Goal: Use online tool/utility: Use online tool/utility

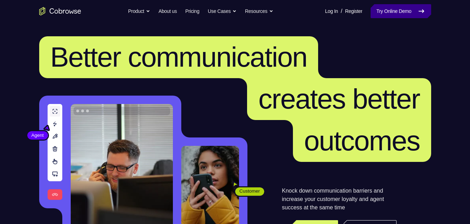
click at [402, 16] on link "Try Online Demo" at bounding box center [400, 11] width 60 height 14
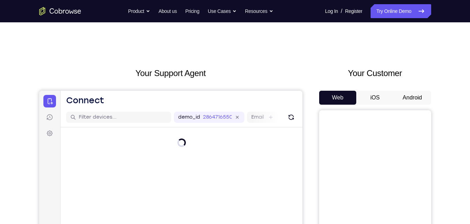
click at [418, 94] on button "Android" at bounding box center [411, 98] width 37 height 14
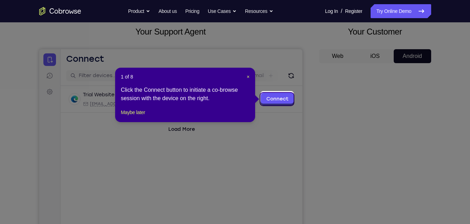
scroll to position [43, 0]
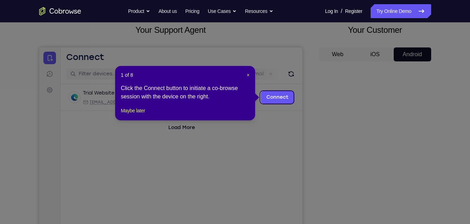
click at [366, 183] on icon at bounding box center [237, 112] width 475 height 224
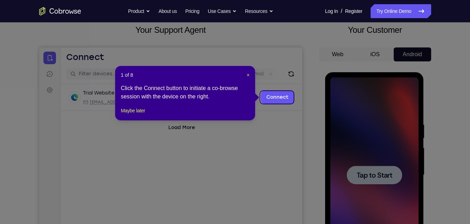
scroll to position [0, 0]
click at [281, 103] on link "Connect" at bounding box center [276, 97] width 33 height 13
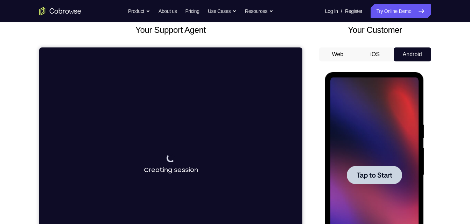
click at [379, 176] on span "Tap to Start" at bounding box center [374, 175] width 36 height 7
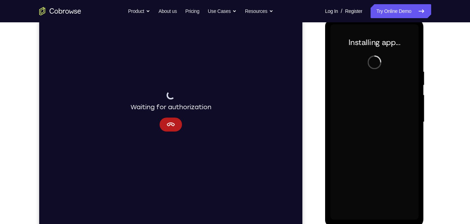
scroll to position [98, 0]
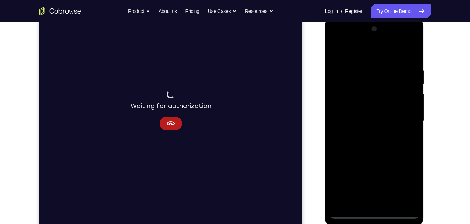
click at [374, 214] on div at bounding box center [374, 121] width 88 height 196
click at [404, 181] on div at bounding box center [374, 121] width 88 height 196
click at [395, 56] on div at bounding box center [374, 121] width 88 height 196
click at [404, 118] on div at bounding box center [374, 121] width 88 height 196
click at [367, 203] on div at bounding box center [374, 121] width 88 height 196
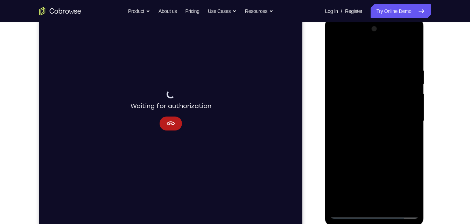
click at [354, 216] on div at bounding box center [374, 121] width 88 height 196
click at [384, 204] on div at bounding box center [374, 121] width 88 height 196
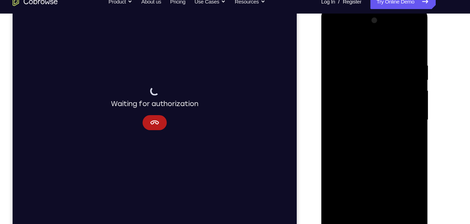
click at [372, 105] on div at bounding box center [370, 112] width 88 height 196
click at [373, 98] on div at bounding box center [370, 112] width 88 height 196
click at [370, 111] on div at bounding box center [370, 112] width 88 height 196
click at [352, 136] on div at bounding box center [370, 112] width 88 height 196
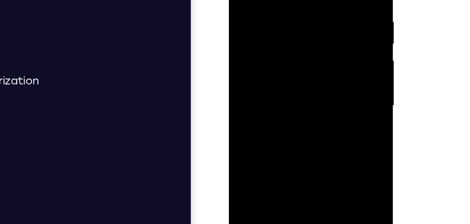
click at [294, 68] on div at bounding box center [278, 38] width 88 height 196
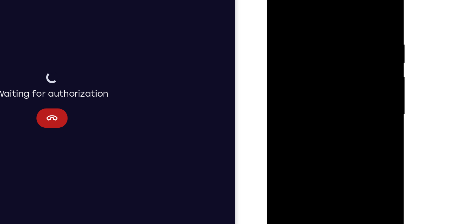
click at [348, 4] on div at bounding box center [316, 75] width 88 height 196
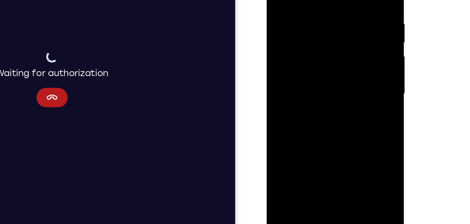
click at [334, 137] on div at bounding box center [316, 54] width 88 height 196
click at [308, 92] on div at bounding box center [316, 54] width 88 height 196
click at [336, 50] on div at bounding box center [316, 54] width 88 height 196
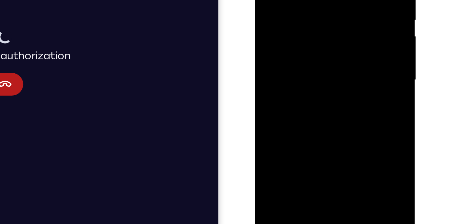
click at [298, 95] on div at bounding box center [304, 17] width 88 height 196
click at [286, 96] on div at bounding box center [304, 17] width 88 height 196
click at [323, 56] on div at bounding box center [304, 17] width 88 height 196
click at [336, 30] on div at bounding box center [304, 17] width 88 height 196
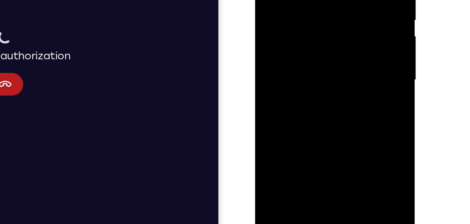
click at [301, 0] on div at bounding box center [304, 17] width 88 height 196
click at [320, 48] on div at bounding box center [304, 17] width 88 height 196
click at [338, 35] on div at bounding box center [304, 17] width 88 height 196
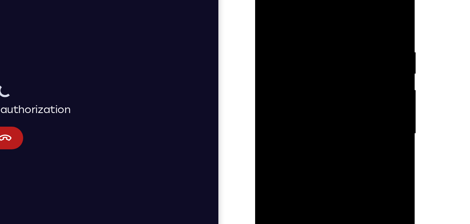
click at [265, 1] on div at bounding box center [304, 70] width 88 height 196
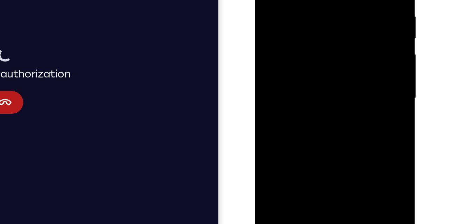
click at [301, 31] on div at bounding box center [304, 35] width 88 height 196
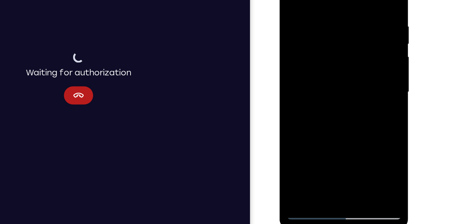
click at [290, 0] on div at bounding box center [329, 62] width 88 height 196
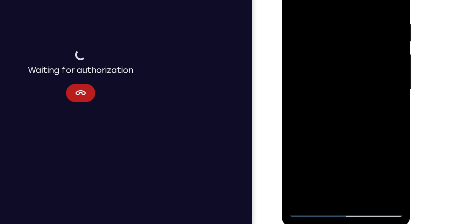
scroll to position [97, 0]
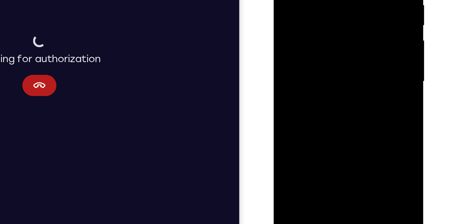
drag, startPoint x: 312, startPoint y: 88, endPoint x: 306, endPoint y: 30, distance: 58.4
click at [306, 30] on div at bounding box center [323, 28] width 88 height 196
click at [299, 120] on div at bounding box center [323, 28] width 88 height 196
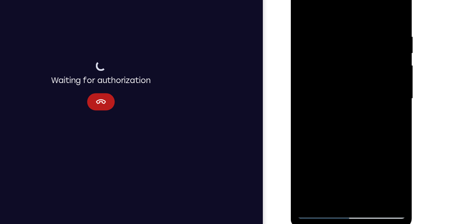
scroll to position [96, 0]
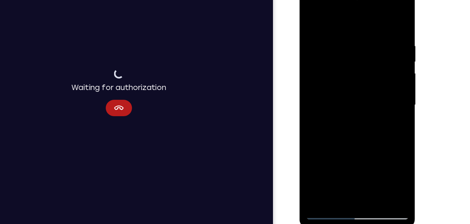
click at [311, 20] on div at bounding box center [349, 88] width 88 height 196
click at [313, 17] on div at bounding box center [349, 88] width 88 height 196
click at [338, 38] on div at bounding box center [349, 88] width 88 height 196
click at [385, 20] on div at bounding box center [349, 88] width 88 height 196
click at [331, 170] on div at bounding box center [349, 88] width 88 height 196
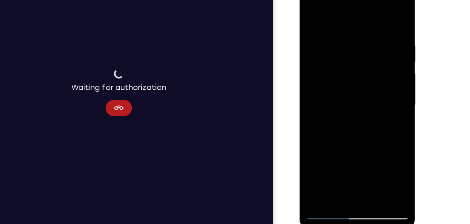
click at [356, 18] on div at bounding box center [349, 88] width 88 height 196
click at [384, 16] on div at bounding box center [349, 88] width 88 height 196
click at [356, 16] on div at bounding box center [349, 88] width 88 height 196
click at [349, 61] on div at bounding box center [349, 88] width 88 height 196
drag, startPoint x: 350, startPoint y: 123, endPoint x: 352, endPoint y: 75, distance: 48.6
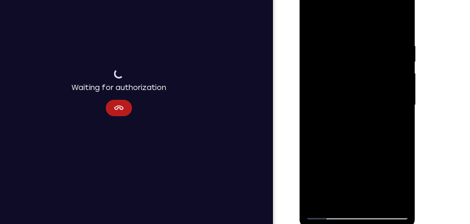
click at [352, 75] on div at bounding box center [349, 88] width 88 height 196
click at [322, 97] on div at bounding box center [349, 88] width 88 height 196
click at [391, 50] on div at bounding box center [349, 88] width 88 height 196
click at [390, 50] on div at bounding box center [349, 88] width 88 height 196
click at [309, 49] on div at bounding box center [349, 88] width 88 height 196
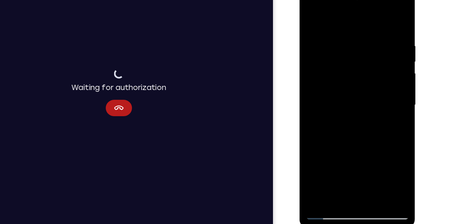
scroll to position [96, 0]
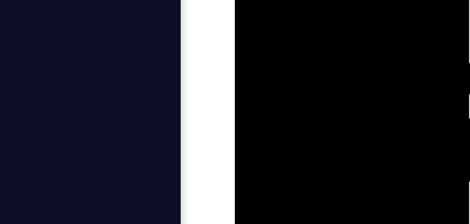
click at [246, 0] on div at bounding box center [284, 41] width 88 height 196
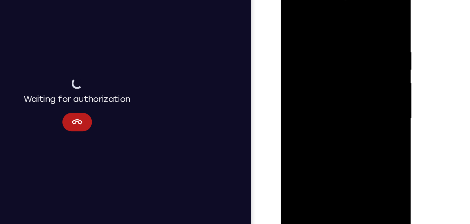
click at [334, 107] on div at bounding box center [330, 86] width 88 height 196
click at [370, 50] on div at bounding box center [330, 86] width 88 height 196
click at [292, 15] on div at bounding box center [330, 86] width 88 height 196
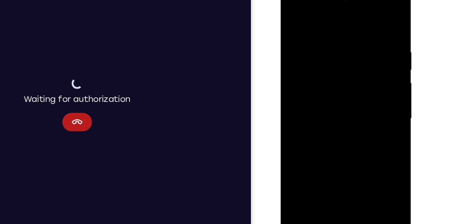
click at [362, 17] on div at bounding box center [330, 86] width 88 height 196
click at [309, 48] on div at bounding box center [330, 86] width 88 height 196
drag, startPoint x: 345, startPoint y: 79, endPoint x: 327, endPoint y: 153, distance: 76.0
click at [327, 153] on div at bounding box center [330, 86] width 88 height 196
click at [366, 74] on div at bounding box center [330, 86] width 88 height 196
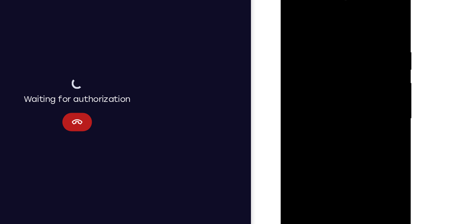
click at [366, 74] on div at bounding box center [330, 86] width 88 height 196
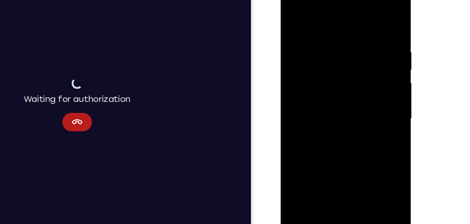
click at [366, 74] on div at bounding box center [330, 86] width 88 height 196
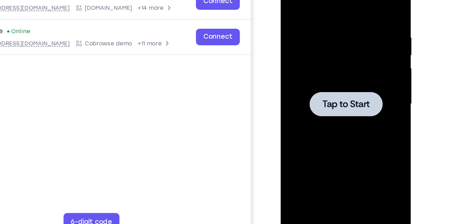
click at [320, 78] on div at bounding box center [329, 71] width 55 height 19
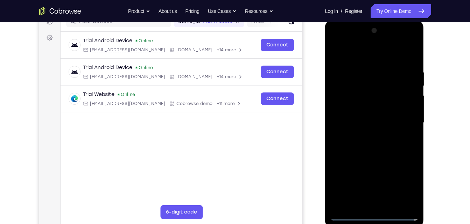
click at [373, 215] on div at bounding box center [374, 123] width 88 height 196
click at [403, 177] on div at bounding box center [374, 123] width 88 height 196
click at [405, 185] on div at bounding box center [374, 123] width 88 height 196
click at [382, 61] on div at bounding box center [374, 123] width 88 height 196
click at [401, 123] on div at bounding box center [374, 123] width 88 height 196
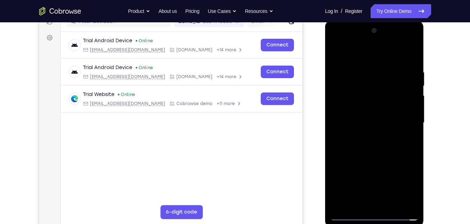
click at [365, 137] on div at bounding box center [374, 123] width 88 height 196
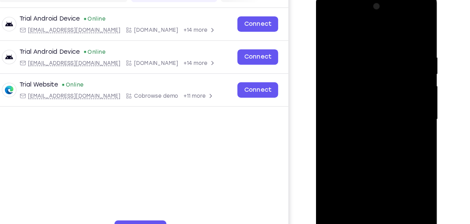
click at [361, 82] on div at bounding box center [365, 97] width 88 height 196
click at [357, 93] on div at bounding box center [365, 97] width 88 height 196
click at [332, 74] on div at bounding box center [365, 97] width 88 height 196
click at [363, 81] on div at bounding box center [365, 97] width 88 height 196
click at [355, 48] on div at bounding box center [365, 97] width 88 height 196
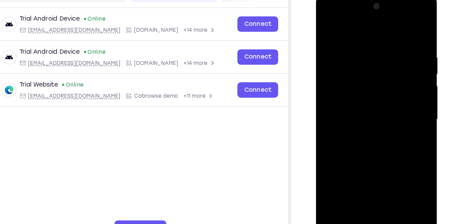
click at [401, 30] on div at bounding box center [365, 97] width 88 height 196
click at [358, 47] on div at bounding box center [365, 97] width 88 height 196
click at [370, 87] on div at bounding box center [365, 97] width 88 height 196
click at [400, 31] on div at bounding box center [365, 97] width 88 height 196
click at [376, 43] on div at bounding box center [365, 97] width 88 height 196
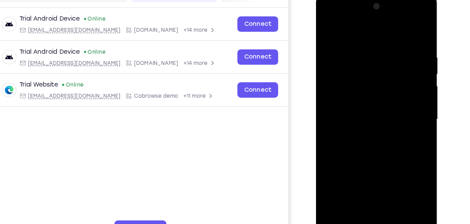
click at [399, 61] on div at bounding box center [365, 97] width 88 height 196
click at [400, 31] on div at bounding box center [365, 97] width 88 height 196
drag, startPoint x: 394, startPoint y: 48, endPoint x: 327, endPoint y: 56, distance: 66.9
click at [327, 56] on div at bounding box center [365, 97] width 88 height 196
click at [380, 179] on div at bounding box center [365, 97] width 88 height 196
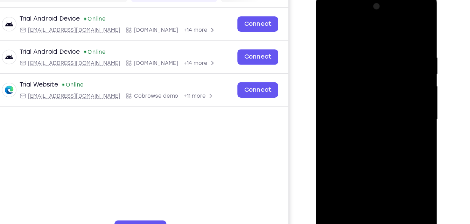
click at [377, 134] on div at bounding box center [365, 97] width 88 height 196
drag, startPoint x: 362, startPoint y: 80, endPoint x: 357, endPoint y: 54, distance: 26.3
click at [357, 54] on div at bounding box center [365, 97] width 88 height 196
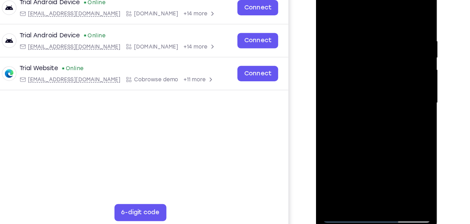
click at [330, 9] on div at bounding box center [365, 80] width 88 height 196
drag, startPoint x: 378, startPoint y: 108, endPoint x: 367, endPoint y: 39, distance: 70.4
click at [367, 39] on div at bounding box center [365, 80] width 88 height 196
drag, startPoint x: 362, startPoint y: 97, endPoint x: 364, endPoint y: 17, distance: 79.4
click at [364, 17] on div at bounding box center [365, 80] width 88 height 196
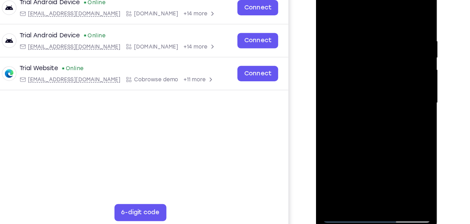
drag, startPoint x: 375, startPoint y: 107, endPoint x: 371, endPoint y: 37, distance: 70.4
click at [371, 37] on div at bounding box center [365, 80] width 88 height 196
drag, startPoint x: 367, startPoint y: 102, endPoint x: 371, endPoint y: 30, distance: 72.8
click at [371, 30] on div at bounding box center [365, 80] width 88 height 196
drag, startPoint x: 376, startPoint y: 90, endPoint x: 365, endPoint y: 32, distance: 59.0
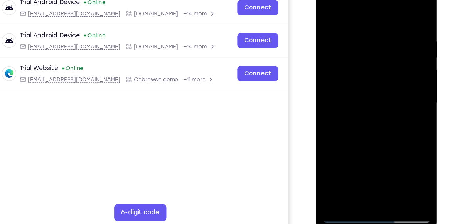
click at [365, 32] on div at bounding box center [365, 80] width 88 height 196
drag, startPoint x: 372, startPoint y: 117, endPoint x: 345, endPoint y: -13, distance: 132.8
click at [345, 0] on div at bounding box center [365, 80] width 88 height 196
drag, startPoint x: 347, startPoint y: 42, endPoint x: 347, endPoint y: 14, distance: 28.0
click at [347, 14] on div at bounding box center [365, 80] width 88 height 196
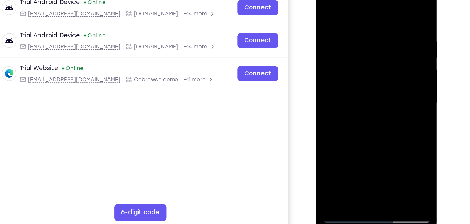
drag, startPoint x: 364, startPoint y: 71, endPoint x: 355, endPoint y: -25, distance: 95.9
click at [355, 0] on html "Online web based iOS Simulators and Android Emulators. Run iPhone, iPad, Mobile…" at bounding box center [366, 82] width 100 height 210
click at [334, 164] on div at bounding box center [365, 80] width 88 height 196
click at [380, 164] on div at bounding box center [365, 80] width 88 height 196
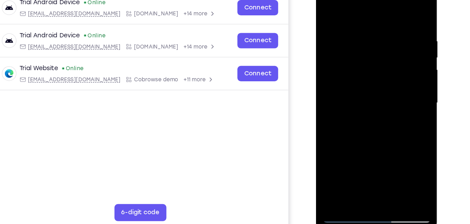
click at [380, 158] on div at bounding box center [365, 80] width 88 height 196
click at [384, 161] on div at bounding box center [365, 80] width 88 height 196
click at [330, 9] on div at bounding box center [365, 80] width 88 height 196
drag, startPoint x: 363, startPoint y: 52, endPoint x: 414, endPoint y: 193, distance: 150.3
click at [414, 187] on html "Online web based iOS Simulators and Android Emulators. Run iPhone, iPad, Mobile…" at bounding box center [366, 82] width 100 height 210
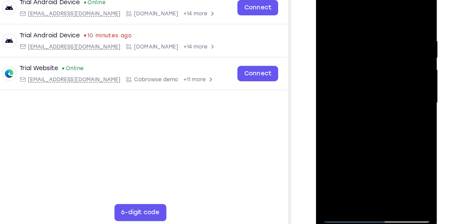
click at [348, 163] on div at bounding box center [365, 80] width 88 height 196
click at [367, 9] on div at bounding box center [365, 80] width 88 height 196
click at [395, 9] on div at bounding box center [365, 80] width 88 height 196
click at [398, 11] on div at bounding box center [365, 80] width 88 height 196
click at [333, 162] on div at bounding box center [365, 80] width 88 height 196
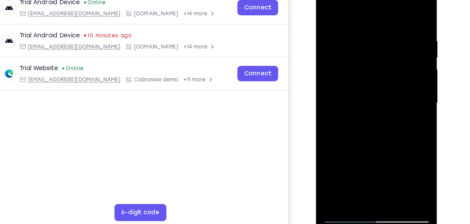
click at [349, 163] on div at bounding box center [365, 80] width 88 height 196
click at [376, 10] on div at bounding box center [365, 80] width 88 height 196
click at [400, 7] on div at bounding box center [365, 80] width 88 height 196
click at [373, 9] on div at bounding box center [365, 80] width 88 height 196
click at [342, 79] on div at bounding box center [365, 80] width 88 height 196
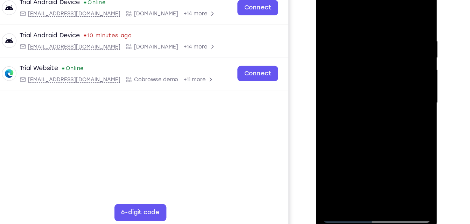
click at [380, 34] on div at bounding box center [365, 80] width 88 height 196
drag, startPoint x: 351, startPoint y: 98, endPoint x: 345, endPoint y: 98, distance: 5.2
click at [345, 98] on div at bounding box center [365, 80] width 88 height 196
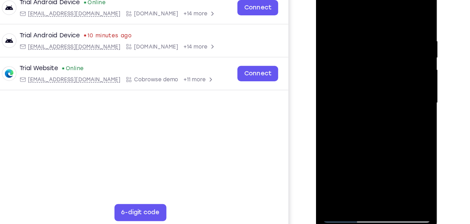
click at [397, 98] on div at bounding box center [365, 80] width 88 height 196
click at [327, 12] on div at bounding box center [365, 80] width 88 height 196
click at [328, 10] on div at bounding box center [365, 80] width 88 height 196
drag, startPoint x: 370, startPoint y: 32, endPoint x: 412, endPoint y: 141, distance: 117.1
click at [412, 141] on div at bounding box center [365, 81] width 99 height 208
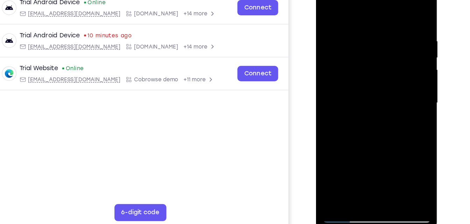
click at [380, 30] on div at bounding box center [365, 80] width 88 height 196
click at [399, 11] on div at bounding box center [365, 80] width 88 height 196
click at [383, 161] on div at bounding box center [365, 80] width 88 height 196
click at [329, 8] on div at bounding box center [365, 80] width 88 height 196
click at [349, 163] on div at bounding box center [365, 80] width 88 height 196
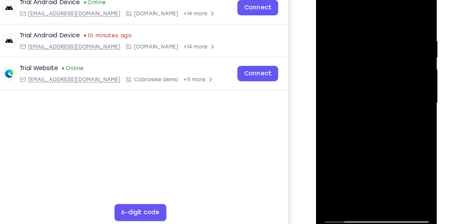
click at [375, 9] on div at bounding box center [365, 80] width 88 height 196
click at [400, 9] on div at bounding box center [365, 80] width 88 height 196
click at [329, 164] on div at bounding box center [365, 80] width 88 height 196
click at [357, 27] on div at bounding box center [365, 80] width 88 height 196
click at [403, 13] on div at bounding box center [365, 80] width 88 height 196
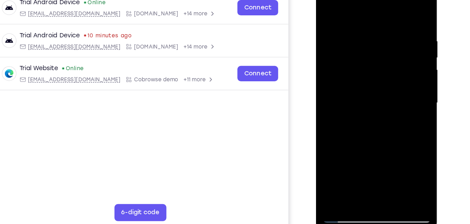
drag, startPoint x: 379, startPoint y: 50, endPoint x: 421, endPoint y: 193, distance: 149.7
click at [415, 187] on html "Online web based iOS Simulators and Android Emulators. Run iPhone, iPad, Mobile…" at bounding box center [366, 82] width 100 height 210
drag, startPoint x: 391, startPoint y: 106, endPoint x: 391, endPoint y: 94, distance: 12.6
click at [391, 94] on div at bounding box center [365, 80] width 88 height 196
drag, startPoint x: 392, startPoint y: 95, endPoint x: 391, endPoint y: 80, distance: 15.1
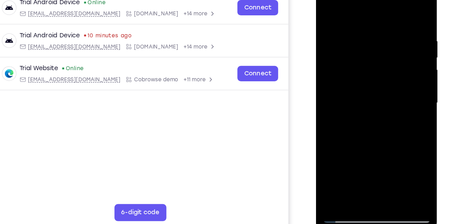
click at [391, 80] on div at bounding box center [365, 80] width 88 height 196
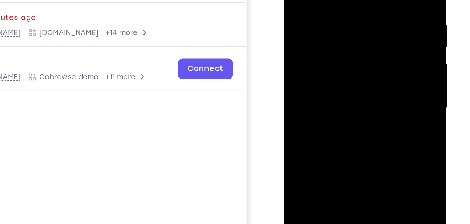
click at [373, 49] on div at bounding box center [333, 42] width 88 height 196
drag, startPoint x: 349, startPoint y: 56, endPoint x: 343, endPoint y: -36, distance: 92.1
click at [343, 0] on div at bounding box center [333, 42] width 88 height 196
drag, startPoint x: 330, startPoint y: 52, endPoint x: 322, endPoint y: -40, distance: 92.3
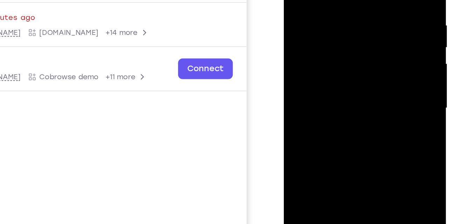
click at [322, 0] on div at bounding box center [333, 42] width 88 height 196
drag, startPoint x: 337, startPoint y: 73, endPoint x: 332, endPoint y: 49, distance: 24.7
click at [332, 49] on div at bounding box center [333, 42] width 88 height 196
drag, startPoint x: 332, startPoint y: 49, endPoint x: 315, endPoint y: 3, distance: 48.9
click at [315, 3] on div at bounding box center [333, 42] width 88 height 196
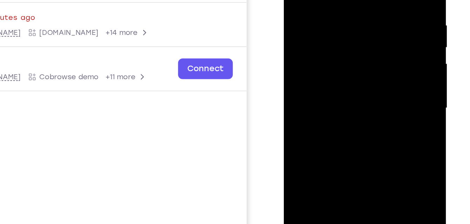
drag, startPoint x: 342, startPoint y: 75, endPoint x: 334, endPoint y: 34, distance: 41.4
click at [334, 34] on div at bounding box center [333, 42] width 88 height 196
drag, startPoint x: 349, startPoint y: 53, endPoint x: 348, endPoint y: 14, distance: 39.5
click at [348, 14] on div at bounding box center [333, 42] width 88 height 196
drag, startPoint x: 353, startPoint y: 65, endPoint x: 341, endPoint y: 6, distance: 59.6
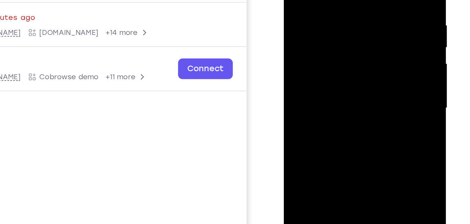
click at [341, 6] on div at bounding box center [333, 42] width 88 height 196
drag, startPoint x: 352, startPoint y: 66, endPoint x: 345, endPoint y: 32, distance: 34.3
click at [345, 32] on div at bounding box center [333, 42] width 88 height 196
drag, startPoint x: 357, startPoint y: 62, endPoint x: 347, endPoint y: 29, distance: 34.3
click at [347, 29] on div at bounding box center [333, 42] width 88 height 196
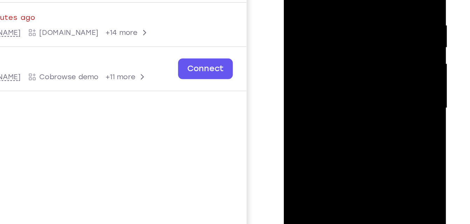
drag, startPoint x: 345, startPoint y: 75, endPoint x: 340, endPoint y: -37, distance: 111.7
click at [340, 0] on div at bounding box center [333, 42] width 88 height 196
drag, startPoint x: 344, startPoint y: 65, endPoint x: 354, endPoint y: -37, distance: 103.2
click at [354, 0] on div at bounding box center [333, 42] width 88 height 196
drag, startPoint x: 346, startPoint y: 53, endPoint x: 337, endPoint y: -23, distance: 76.3
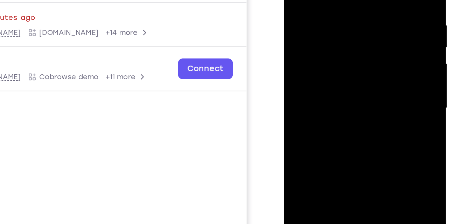
click at [337, 0] on div at bounding box center [333, 42] width 88 height 196
drag, startPoint x: 323, startPoint y: 26, endPoint x: 324, endPoint y: -27, distance: 52.8
click at [324, 0] on div at bounding box center [333, 42] width 88 height 196
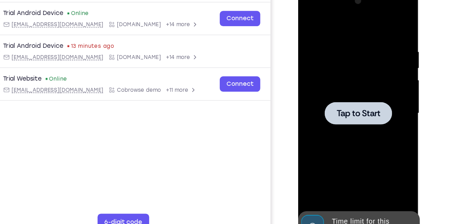
click at [319, 71] on div at bounding box center [347, 91] width 88 height 196
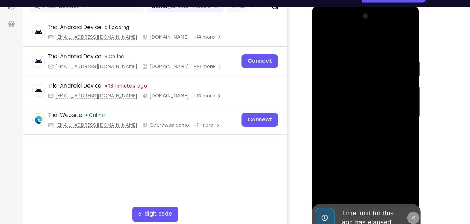
click at [400, 198] on button at bounding box center [404, 200] width 11 height 11
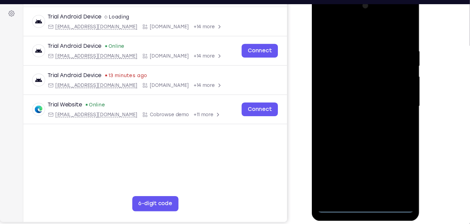
scroll to position [103, 0]
click at [360, 186] on div at bounding box center [361, 97] width 88 height 196
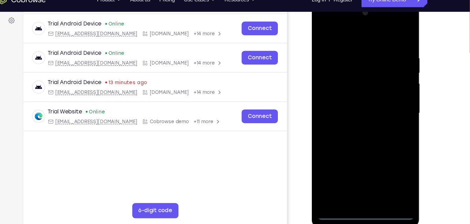
click at [360, 198] on div at bounding box center [361, 104] width 88 height 196
click at [391, 170] on div at bounding box center [361, 104] width 88 height 196
drag, startPoint x: 436, startPoint y: 99, endPoint x: 428, endPoint y: 116, distance: 18.9
click at [428, 116] on div "Your Support Agent Your Customer Web iOS Android Next Steps We’d be happy to gi…" at bounding box center [235, 149] width 448 height 461
click at [364, 33] on div at bounding box center [361, 104] width 88 height 196
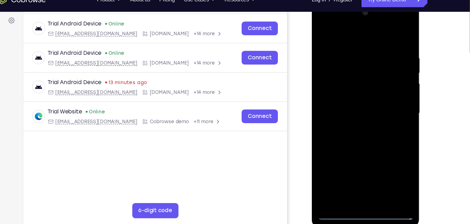
click at [392, 102] on div at bounding box center [361, 104] width 88 height 196
click at [367, 119] on div at bounding box center [361, 104] width 88 height 196
click at [338, 199] on div at bounding box center [361, 104] width 88 height 196
click at [354, 117] on div at bounding box center [361, 104] width 88 height 196
click at [344, 96] on div at bounding box center [361, 104] width 88 height 196
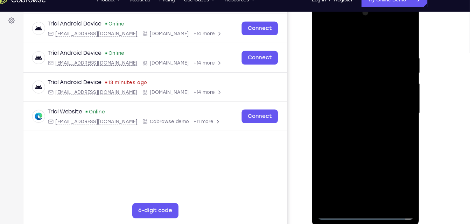
click at [346, 93] on div at bounding box center [361, 104] width 88 height 196
click at [346, 100] on div at bounding box center [361, 104] width 88 height 196
click at [349, 102] on div at bounding box center [361, 104] width 88 height 196
click at [363, 126] on div at bounding box center [361, 104] width 88 height 196
click at [374, 134] on div at bounding box center [361, 104] width 88 height 196
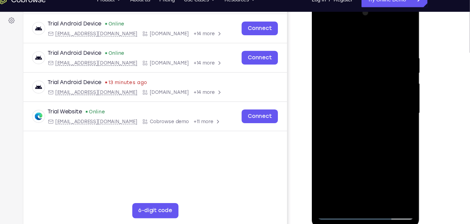
click at [377, 187] on div at bounding box center [361, 104] width 88 height 196
click at [350, 139] on div at bounding box center [361, 104] width 88 height 196
click at [323, 32] on div at bounding box center [361, 104] width 88 height 196
click at [345, 187] on div at bounding box center [361, 104] width 88 height 196
click at [393, 184] on div at bounding box center [361, 104] width 88 height 196
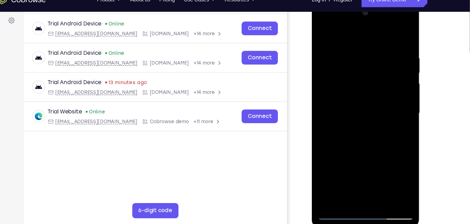
click at [319, 30] on div at bounding box center [361, 104] width 88 height 196
click at [358, 74] on div at bounding box center [361, 104] width 88 height 196
click at [362, 84] on div at bounding box center [361, 104] width 88 height 196
click at [348, 93] on div at bounding box center [361, 104] width 88 height 196
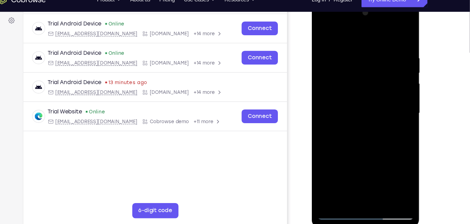
click at [358, 146] on div at bounding box center [361, 104] width 88 height 196
click at [368, 84] on div at bounding box center [361, 104] width 88 height 196
click at [397, 38] on div at bounding box center [361, 104] width 88 height 196
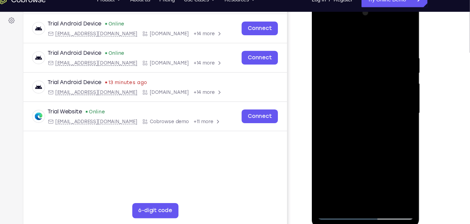
click at [397, 38] on div at bounding box center [361, 104] width 88 height 196
click at [335, 194] on div at bounding box center [361, 104] width 88 height 196
click at [391, 23] on div at bounding box center [361, 104] width 88 height 196
click at [400, 48] on div at bounding box center [361, 104] width 88 height 196
click at [381, 38] on div at bounding box center [361, 104] width 88 height 196
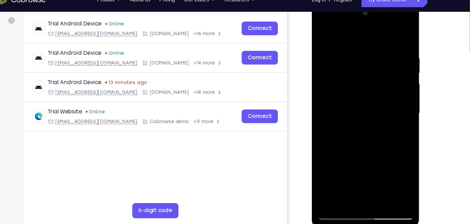
click at [397, 42] on div at bounding box center [361, 104] width 88 height 196
click at [322, 33] on div at bounding box center [361, 104] width 88 height 196
click at [399, 36] on div at bounding box center [361, 104] width 88 height 196
click at [359, 80] on div at bounding box center [361, 104] width 88 height 196
click at [324, 31] on div at bounding box center [361, 104] width 88 height 196
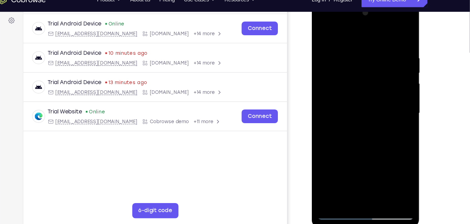
click at [397, 37] on div at bounding box center [361, 104] width 88 height 196
click at [324, 32] on div at bounding box center [361, 104] width 88 height 196
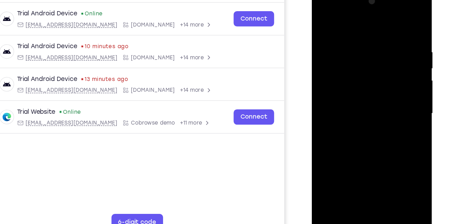
click at [376, 40] on div at bounding box center [361, 91] width 88 height 196
click at [401, 19] on div at bounding box center [361, 91] width 88 height 196
click at [349, 31] on div at bounding box center [361, 91] width 88 height 196
click at [397, 24] on div at bounding box center [361, 91] width 88 height 196
drag, startPoint x: 389, startPoint y: 33, endPoint x: 337, endPoint y: 41, distance: 52.5
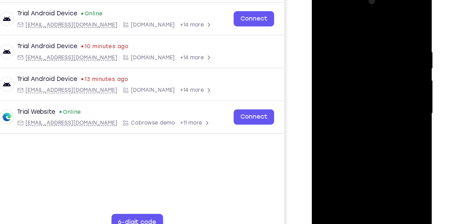
click at [337, 41] on div at bounding box center [361, 91] width 88 height 196
drag, startPoint x: 378, startPoint y: 37, endPoint x: 321, endPoint y: 36, distance: 57.4
click at [321, 36] on div at bounding box center [361, 91] width 88 height 196
drag, startPoint x: 370, startPoint y: 40, endPoint x: 291, endPoint y: 38, distance: 79.0
click at [312, 38] on html "Online web based iOS Simulators and Android Emulators. Run iPhone, iPad, Mobile…" at bounding box center [362, 93] width 100 height 210
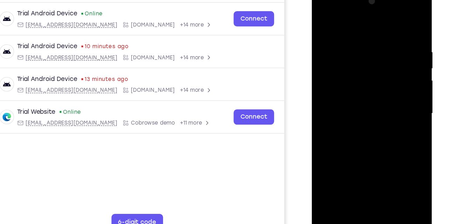
drag, startPoint x: 376, startPoint y: 41, endPoint x: 324, endPoint y: 40, distance: 51.8
click at [324, 40] on div at bounding box center [361, 91] width 88 height 196
drag, startPoint x: 390, startPoint y: 32, endPoint x: 335, endPoint y: 32, distance: 54.2
click at [335, 32] on div at bounding box center [361, 91] width 88 height 196
click at [379, 173] on div at bounding box center [361, 91] width 88 height 196
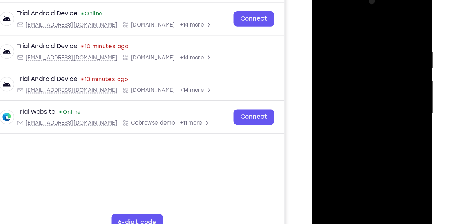
click at [326, 20] on div at bounding box center [361, 91] width 88 height 196
drag, startPoint x: 373, startPoint y: 99, endPoint x: 365, endPoint y: 36, distance: 63.1
click at [365, 36] on div at bounding box center [361, 91] width 88 height 196
drag, startPoint x: 364, startPoint y: 132, endPoint x: 359, endPoint y: 53, distance: 79.5
click at [359, 53] on div at bounding box center [361, 91] width 88 height 196
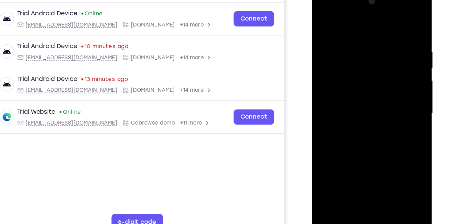
drag, startPoint x: 365, startPoint y: 118, endPoint x: 362, endPoint y: 74, distance: 43.5
click at [362, 74] on div at bounding box center [361, 91] width 88 height 196
drag, startPoint x: 363, startPoint y: 123, endPoint x: 355, endPoint y: 97, distance: 26.6
click at [355, 97] on div at bounding box center [361, 91] width 88 height 196
drag, startPoint x: 358, startPoint y: 127, endPoint x: 350, endPoint y: 31, distance: 96.1
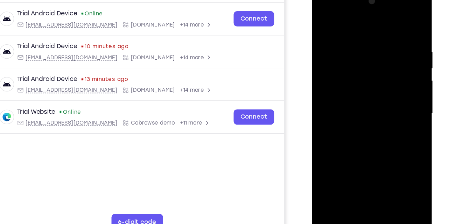
click at [350, 31] on div at bounding box center [361, 91] width 88 height 196
drag, startPoint x: 359, startPoint y: 104, endPoint x: 363, endPoint y: 47, distance: 57.5
click at [363, 47] on div at bounding box center [361, 91] width 88 height 196
drag, startPoint x: 376, startPoint y: 129, endPoint x: 365, endPoint y: 41, distance: 88.4
click at [365, 41] on div at bounding box center [361, 91] width 88 height 196
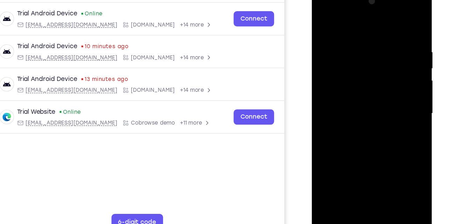
drag, startPoint x: 374, startPoint y: 101, endPoint x: 374, endPoint y: 57, distance: 43.7
click at [374, 57] on div at bounding box center [361, 91] width 88 height 196
drag, startPoint x: 368, startPoint y: 117, endPoint x: 387, endPoint y: 65, distance: 55.5
click at [387, 65] on div at bounding box center [361, 91] width 88 height 196
drag, startPoint x: 356, startPoint y: 141, endPoint x: 374, endPoint y: 42, distance: 100.9
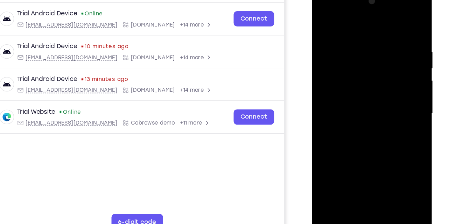
click at [374, 42] on div at bounding box center [361, 91] width 88 height 196
drag, startPoint x: 366, startPoint y: 115, endPoint x: 368, endPoint y: 23, distance: 92.0
click at [368, 23] on div at bounding box center [361, 91] width 88 height 196
drag, startPoint x: 367, startPoint y: 110, endPoint x: 361, endPoint y: 55, distance: 55.9
click at [361, 55] on div at bounding box center [361, 91] width 88 height 196
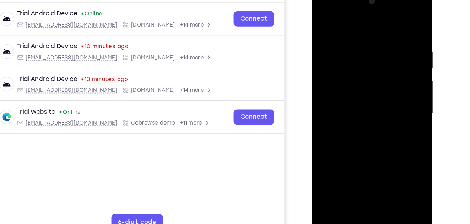
drag, startPoint x: 356, startPoint y: 136, endPoint x: 367, endPoint y: 33, distance: 104.0
click at [367, 33] on div at bounding box center [361, 91] width 88 height 196
drag, startPoint x: 368, startPoint y: 118, endPoint x: 362, endPoint y: 37, distance: 81.7
click at [362, 37] on div at bounding box center [361, 91] width 88 height 196
drag, startPoint x: 370, startPoint y: 164, endPoint x: 367, endPoint y: 126, distance: 37.9
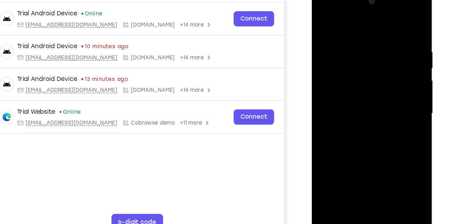
click at [367, 126] on div at bounding box center [361, 91] width 88 height 196
drag, startPoint x: 367, startPoint y: 126, endPoint x: 360, endPoint y: 33, distance: 93.6
click at [360, 33] on div at bounding box center [361, 91] width 88 height 196
drag, startPoint x: 380, startPoint y: 131, endPoint x: 379, endPoint y: 65, distance: 66.1
click at [379, 65] on div at bounding box center [361, 91] width 88 height 196
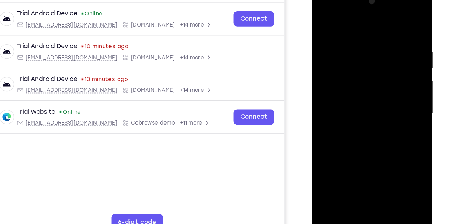
drag, startPoint x: 377, startPoint y: 104, endPoint x: 380, endPoint y: 20, distance: 84.3
click at [380, 20] on div at bounding box center [361, 91] width 88 height 196
drag, startPoint x: 357, startPoint y: 123, endPoint x: 355, endPoint y: 56, distance: 67.2
click at [355, 56] on div at bounding box center [361, 91] width 88 height 196
drag, startPoint x: 350, startPoint y: 109, endPoint x: 345, endPoint y: 56, distance: 52.7
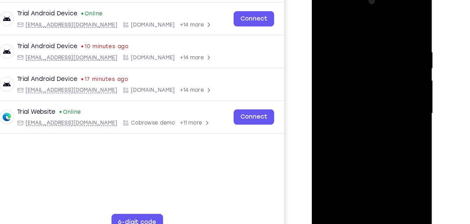
click at [345, 56] on div at bounding box center [361, 91] width 88 height 196
drag, startPoint x: 356, startPoint y: 103, endPoint x: 354, endPoint y: 67, distance: 35.4
click at [354, 67] on div at bounding box center [361, 91] width 88 height 196
drag, startPoint x: 355, startPoint y: 95, endPoint x: 355, endPoint y: 68, distance: 26.9
click at [355, 68] on div at bounding box center [361, 91] width 88 height 196
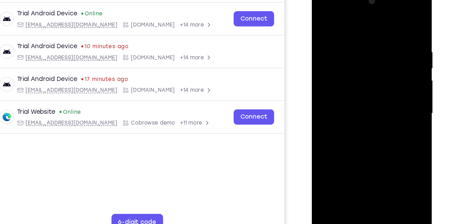
drag, startPoint x: 377, startPoint y: 115, endPoint x: 392, endPoint y: -21, distance: 137.5
click at [392, 0] on html "Online web based iOS Simulators and Android Emulators. Run iPhone, iPad, Mobile…" at bounding box center [362, 93] width 100 height 210
drag, startPoint x: 352, startPoint y: 114, endPoint x: 340, endPoint y: 19, distance: 95.8
click at [340, 19] on div at bounding box center [361, 91] width 88 height 196
drag, startPoint x: 362, startPoint y: 81, endPoint x: 349, endPoint y: 99, distance: 21.9
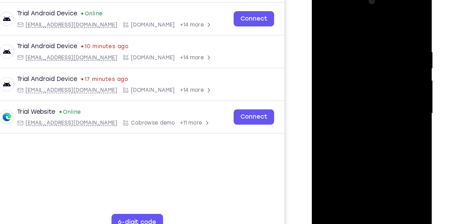
click at [349, 99] on div at bounding box center [361, 91] width 88 height 196
drag, startPoint x: 349, startPoint y: 99, endPoint x: 352, endPoint y: 106, distance: 7.8
click at [352, 106] on div at bounding box center [361, 91] width 88 height 196
drag, startPoint x: 352, startPoint y: 106, endPoint x: 352, endPoint y: 116, distance: 10.8
click at [352, 116] on div at bounding box center [361, 91] width 88 height 196
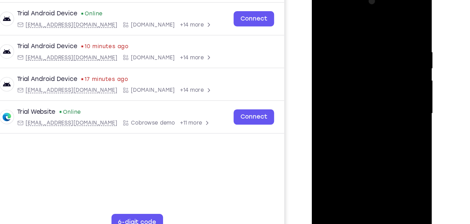
click at [401, 90] on div at bounding box center [361, 91] width 88 height 196
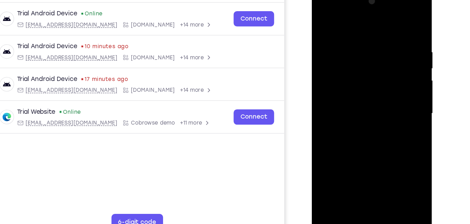
click at [401, 90] on div at bounding box center [361, 91] width 88 height 196
drag, startPoint x: 367, startPoint y: 70, endPoint x: 366, endPoint y: -23, distance: 93.0
click at [366, 0] on html "Online web based iOS Simulators and Android Emulators. Run iPhone, iPad, Mobile…" at bounding box center [362, 93] width 100 height 210
drag, startPoint x: 373, startPoint y: 111, endPoint x: 369, endPoint y: 53, distance: 58.5
click at [369, 53] on div at bounding box center [361, 91] width 88 height 196
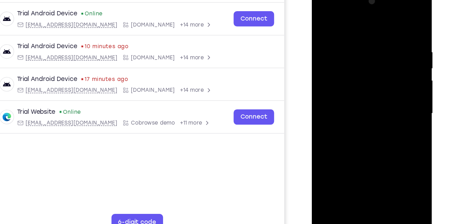
drag, startPoint x: 366, startPoint y: 87, endPoint x: 363, endPoint y: 40, distance: 47.3
click at [363, 40] on div at bounding box center [361, 91] width 88 height 196
drag, startPoint x: 357, startPoint y: 78, endPoint x: 357, endPoint y: 60, distance: 17.5
click at [357, 60] on div at bounding box center [361, 91] width 88 height 196
drag, startPoint x: 361, startPoint y: 147, endPoint x: 357, endPoint y: 117, distance: 29.7
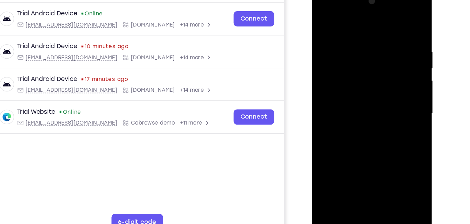
click at [357, 117] on div at bounding box center [361, 91] width 88 height 196
drag, startPoint x: 358, startPoint y: 109, endPoint x: 359, endPoint y: 88, distance: 21.0
click at [359, 88] on div at bounding box center [361, 91] width 88 height 196
click at [396, 88] on div at bounding box center [361, 91] width 88 height 196
drag, startPoint x: 387, startPoint y: 122, endPoint x: 388, endPoint y: 67, distance: 54.2
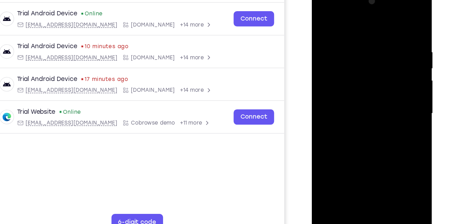
click at [388, 67] on div at bounding box center [361, 91] width 88 height 196
drag, startPoint x: 387, startPoint y: 130, endPoint x: 384, endPoint y: 79, distance: 51.1
click at [384, 79] on div at bounding box center [361, 91] width 88 height 196
drag, startPoint x: 374, startPoint y: 135, endPoint x: 375, endPoint y: 79, distance: 55.6
click at [375, 79] on div at bounding box center [361, 91] width 88 height 196
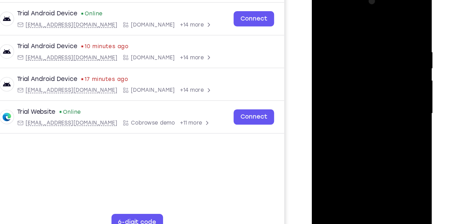
drag, startPoint x: 365, startPoint y: 128, endPoint x: 374, endPoint y: -1, distance: 128.6
click at [374, 0] on div at bounding box center [361, 91] width 88 height 196
click at [397, 97] on div at bounding box center [361, 91] width 88 height 196
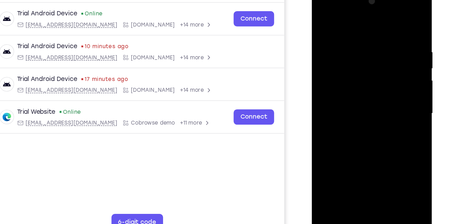
click at [400, 93] on div at bounding box center [361, 91] width 88 height 196
drag, startPoint x: 352, startPoint y: 144, endPoint x: 343, endPoint y: 100, distance: 44.3
click at [343, 100] on div at bounding box center [361, 91] width 88 height 196
drag, startPoint x: 343, startPoint y: 100, endPoint x: 340, endPoint y: 38, distance: 62.7
click at [340, 38] on div at bounding box center [361, 91] width 88 height 196
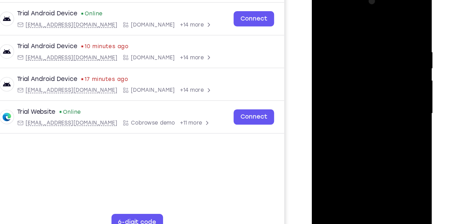
drag, startPoint x: 381, startPoint y: 131, endPoint x: 363, endPoint y: 62, distance: 71.2
click at [363, 62] on div at bounding box center [361, 91] width 88 height 196
drag, startPoint x: 366, startPoint y: 110, endPoint x: 370, endPoint y: 21, distance: 89.6
click at [370, 21] on div at bounding box center [361, 91] width 88 height 196
drag, startPoint x: 376, startPoint y: 60, endPoint x: 374, endPoint y: 40, distance: 20.7
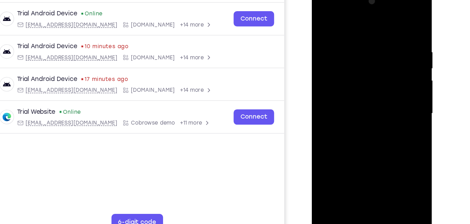
click at [374, 40] on div at bounding box center [361, 91] width 88 height 196
drag, startPoint x: 372, startPoint y: 87, endPoint x: 371, endPoint y: 57, distance: 29.8
click at [371, 57] on div at bounding box center [361, 91] width 88 height 196
drag, startPoint x: 348, startPoint y: 137, endPoint x: 350, endPoint y: 88, distance: 48.7
click at [350, 88] on div at bounding box center [361, 91] width 88 height 196
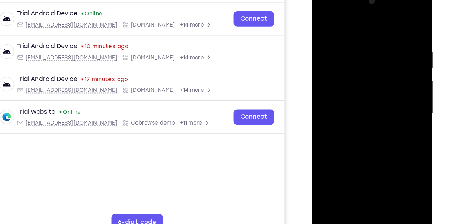
drag, startPoint x: 371, startPoint y: 113, endPoint x: 364, endPoint y: 65, distance: 48.0
click at [364, 65] on div at bounding box center [361, 91] width 88 height 196
drag, startPoint x: 361, startPoint y: 102, endPoint x: 351, endPoint y: -8, distance: 110.9
click at [351, 0] on div at bounding box center [361, 92] width 99 height 208
drag, startPoint x: 373, startPoint y: 94, endPoint x: 374, endPoint y: 49, distance: 45.5
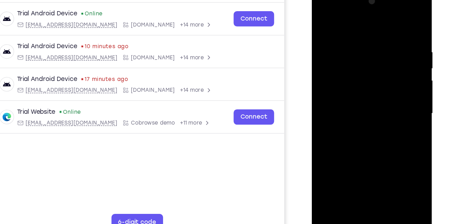
click at [374, 49] on div at bounding box center [361, 91] width 88 height 196
drag, startPoint x: 363, startPoint y: 126, endPoint x: 346, endPoint y: 44, distance: 83.8
click at [346, 44] on div at bounding box center [361, 91] width 88 height 196
drag, startPoint x: 362, startPoint y: 100, endPoint x: 357, endPoint y: 37, distance: 62.5
click at [357, 37] on div at bounding box center [361, 91] width 88 height 196
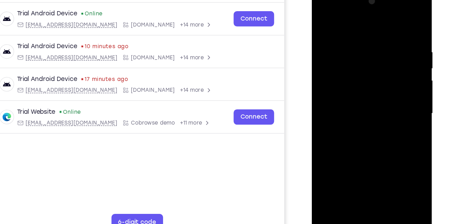
drag, startPoint x: 348, startPoint y: 110, endPoint x: 358, endPoint y: -18, distance: 128.7
click at [358, 0] on html "Online web based iOS Simulators and Android Emulators. Run iPhone, iPad, Mobile…" at bounding box center [362, 93] width 100 height 210
drag, startPoint x: 354, startPoint y: 75, endPoint x: 334, endPoint y: 5, distance: 73.1
click at [334, 5] on div at bounding box center [361, 91] width 88 height 196
drag, startPoint x: 345, startPoint y: 71, endPoint x: 340, endPoint y: -4, distance: 75.0
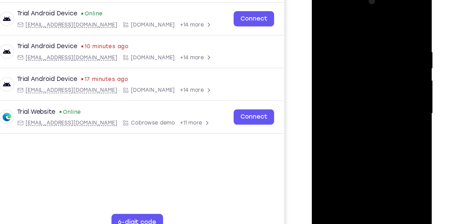
click at [340, 0] on div at bounding box center [361, 91] width 88 height 196
drag, startPoint x: 371, startPoint y: 126, endPoint x: 363, endPoint y: 96, distance: 31.0
click at [363, 96] on div at bounding box center [361, 91] width 88 height 196
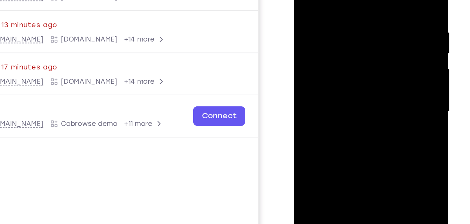
drag, startPoint x: 363, startPoint y: 53, endPoint x: 363, endPoint y: 26, distance: 26.9
click at [363, 26] on div at bounding box center [343, 54] width 88 height 196
